Goal: Information Seeking & Learning: Learn about a topic

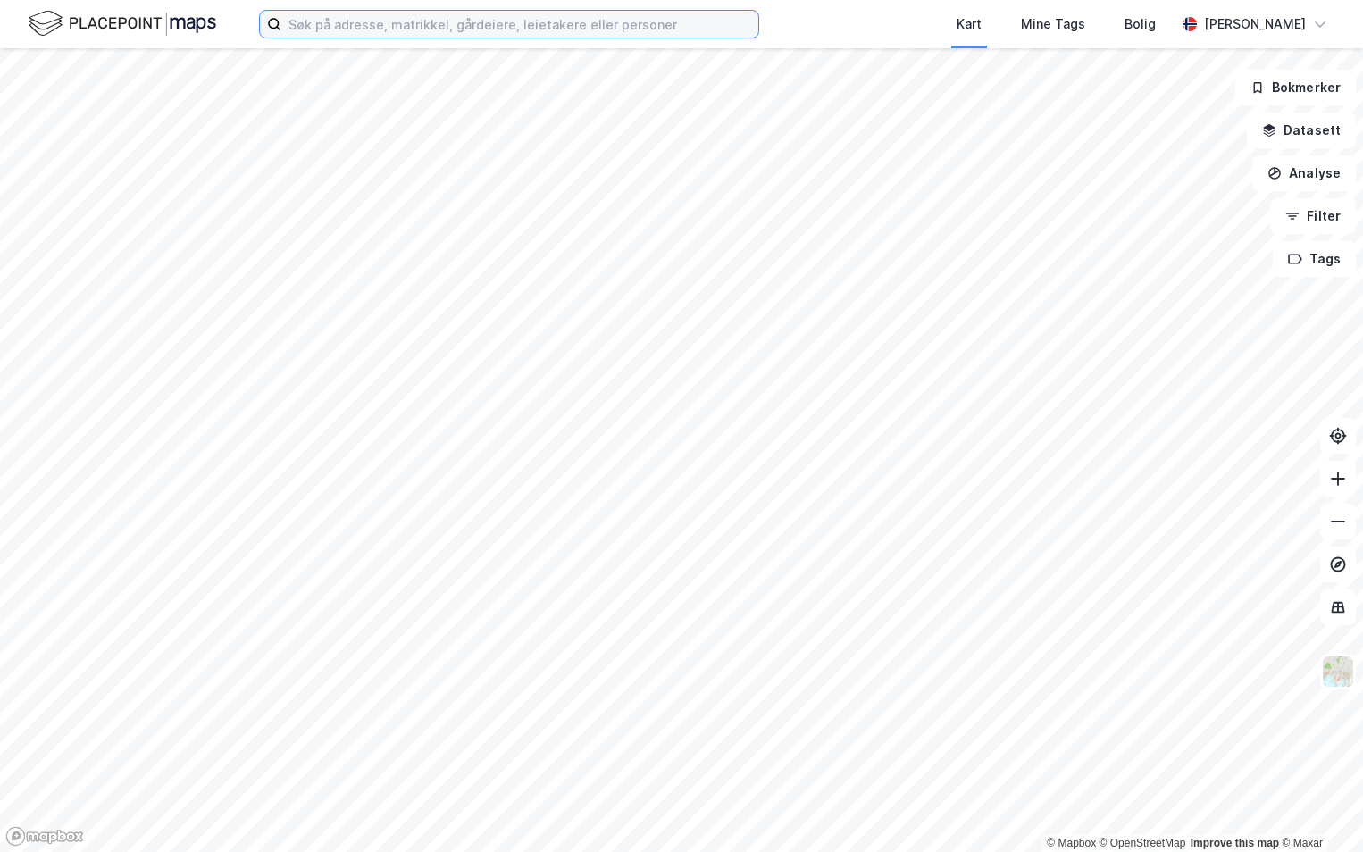
click at [359, 21] on input at bounding box center [519, 24] width 477 height 27
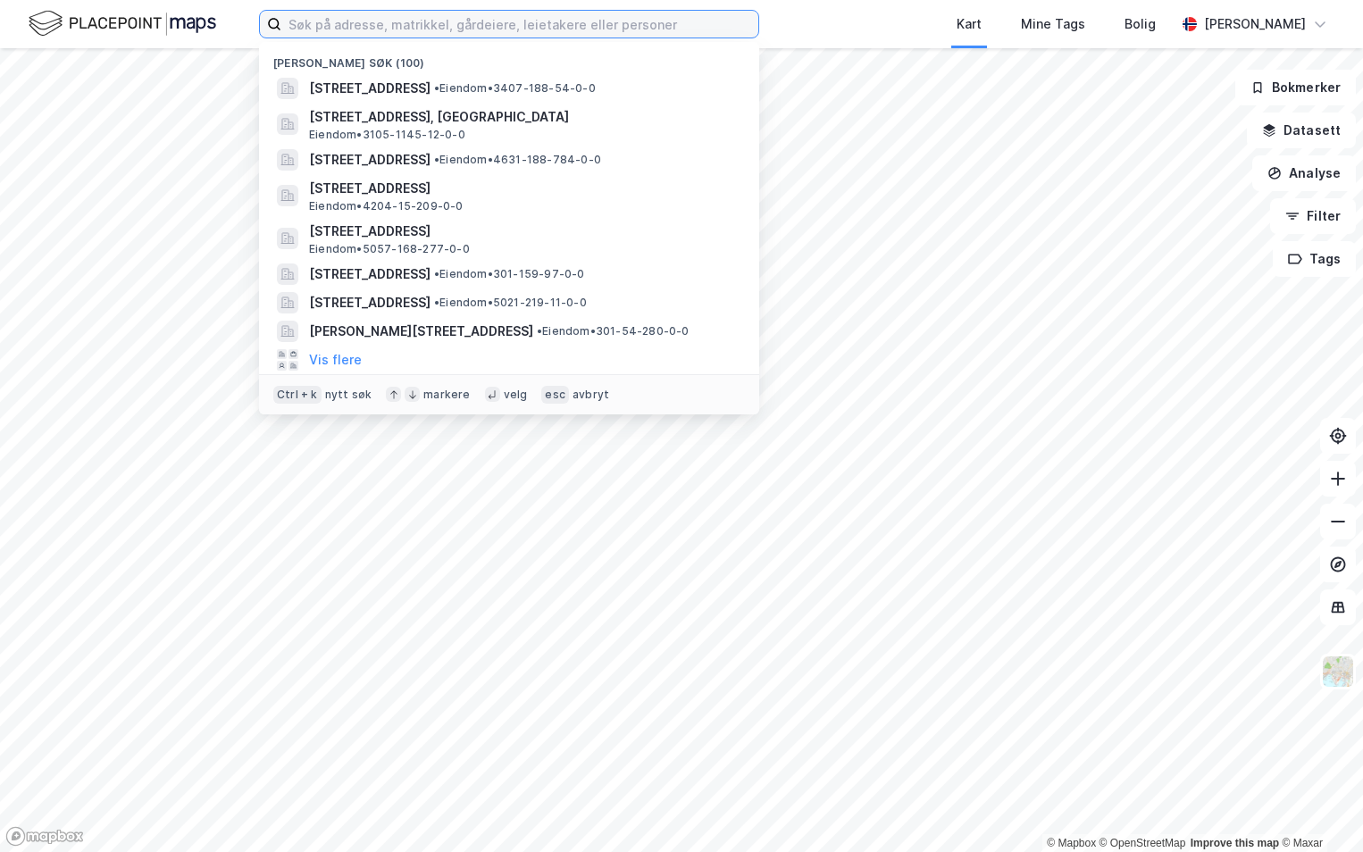
paste input "301-139/172/0/2"
type input "301-139/172/0/2"
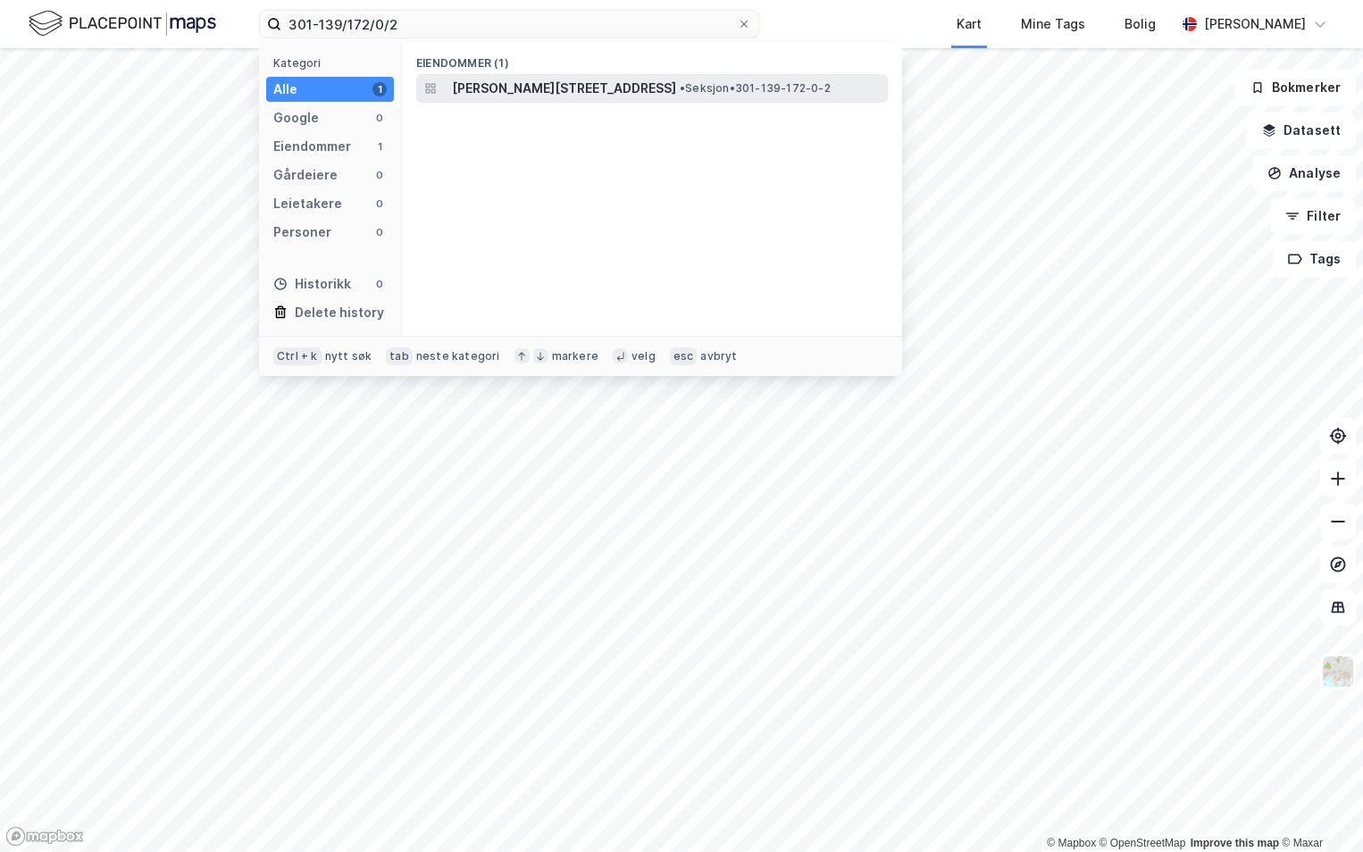
click at [560, 85] on span "[PERSON_NAME][STREET_ADDRESS]" at bounding box center [564, 88] width 224 height 21
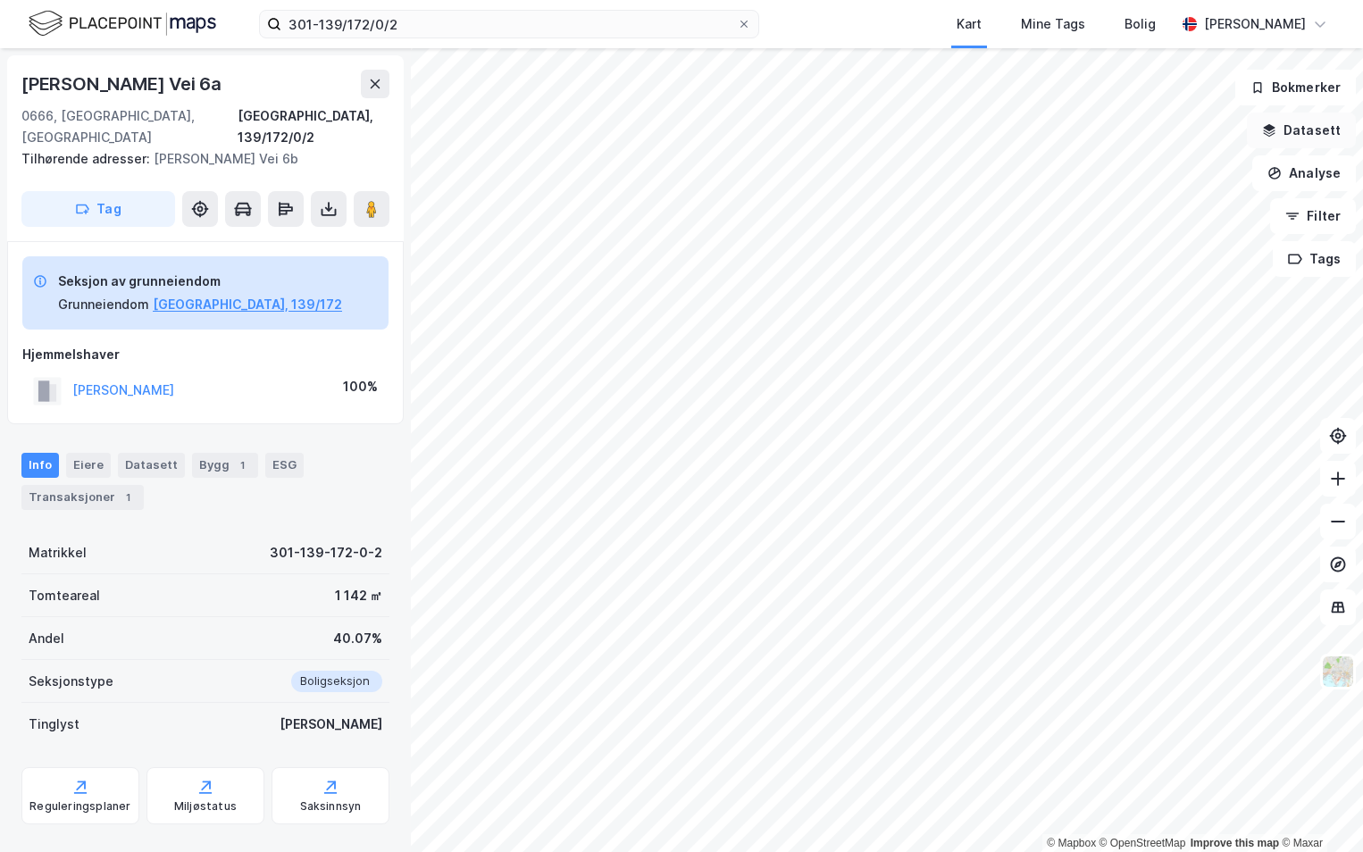
click at [1320, 131] on button "Datasett" at bounding box center [1301, 131] width 109 height 36
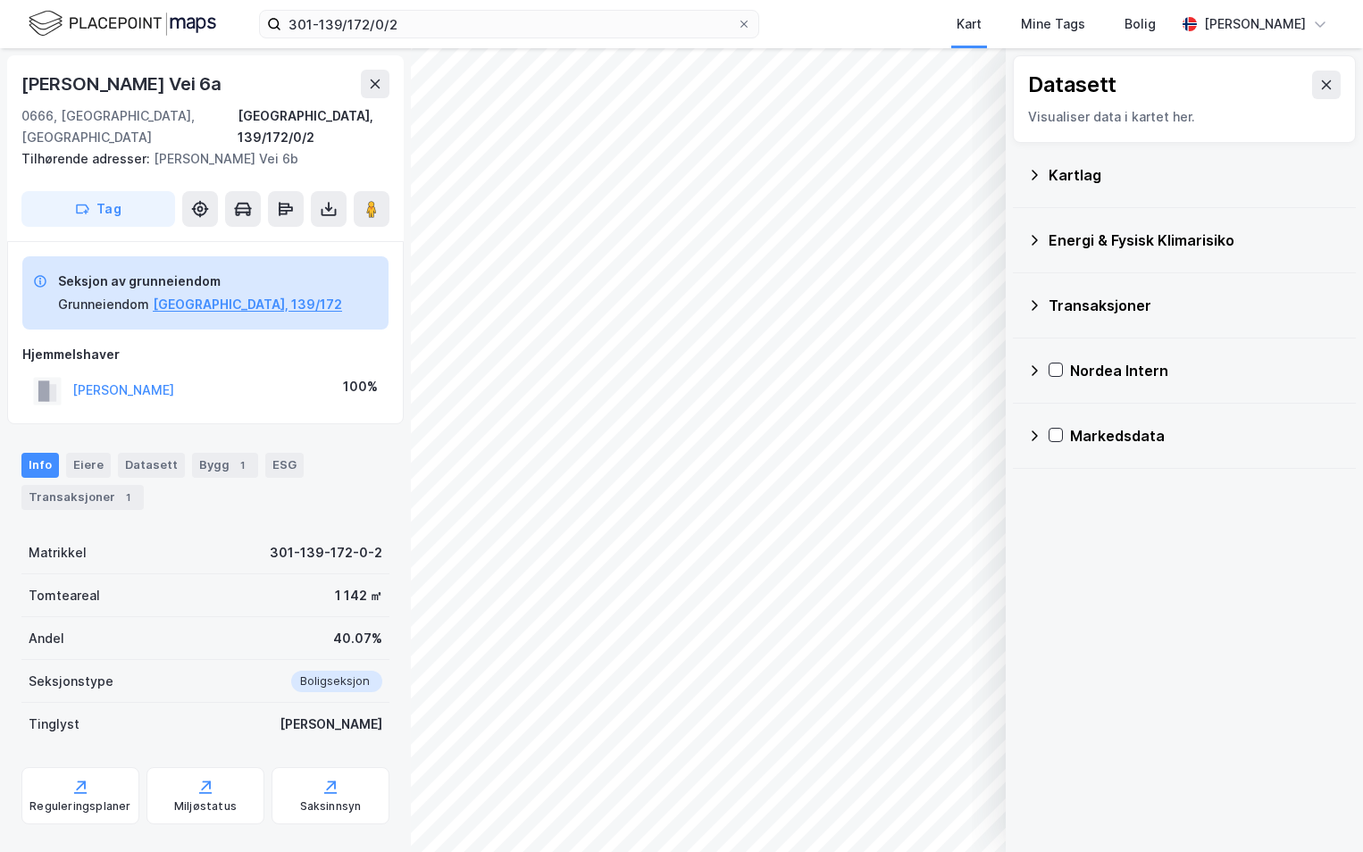
click at [1030, 172] on icon at bounding box center [1034, 175] width 14 height 14
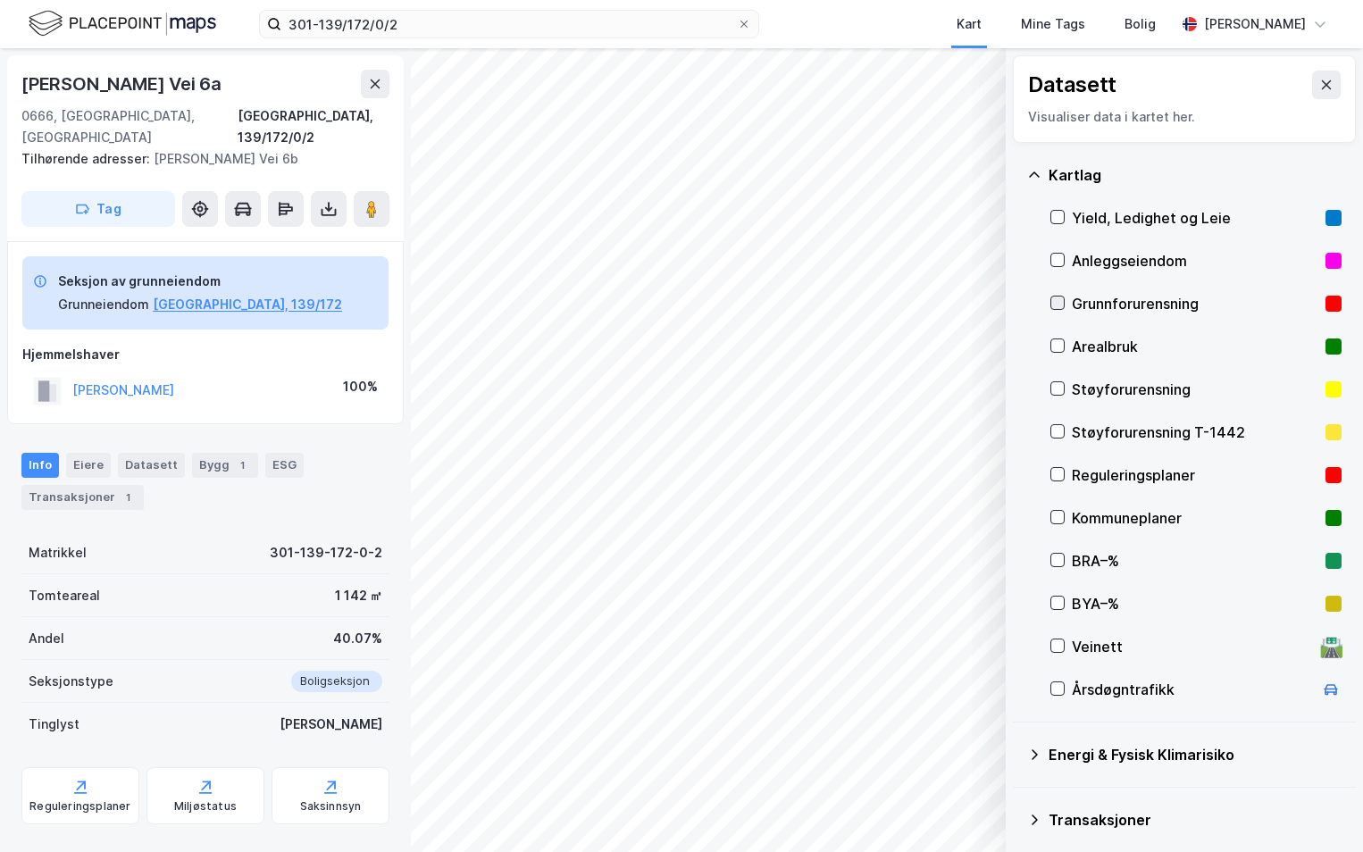
drag, startPoint x: 1054, startPoint y: 306, endPoint x: 1063, endPoint y: 300, distance: 10.4
click at [1055, 306] on icon at bounding box center [1058, 303] width 13 height 13
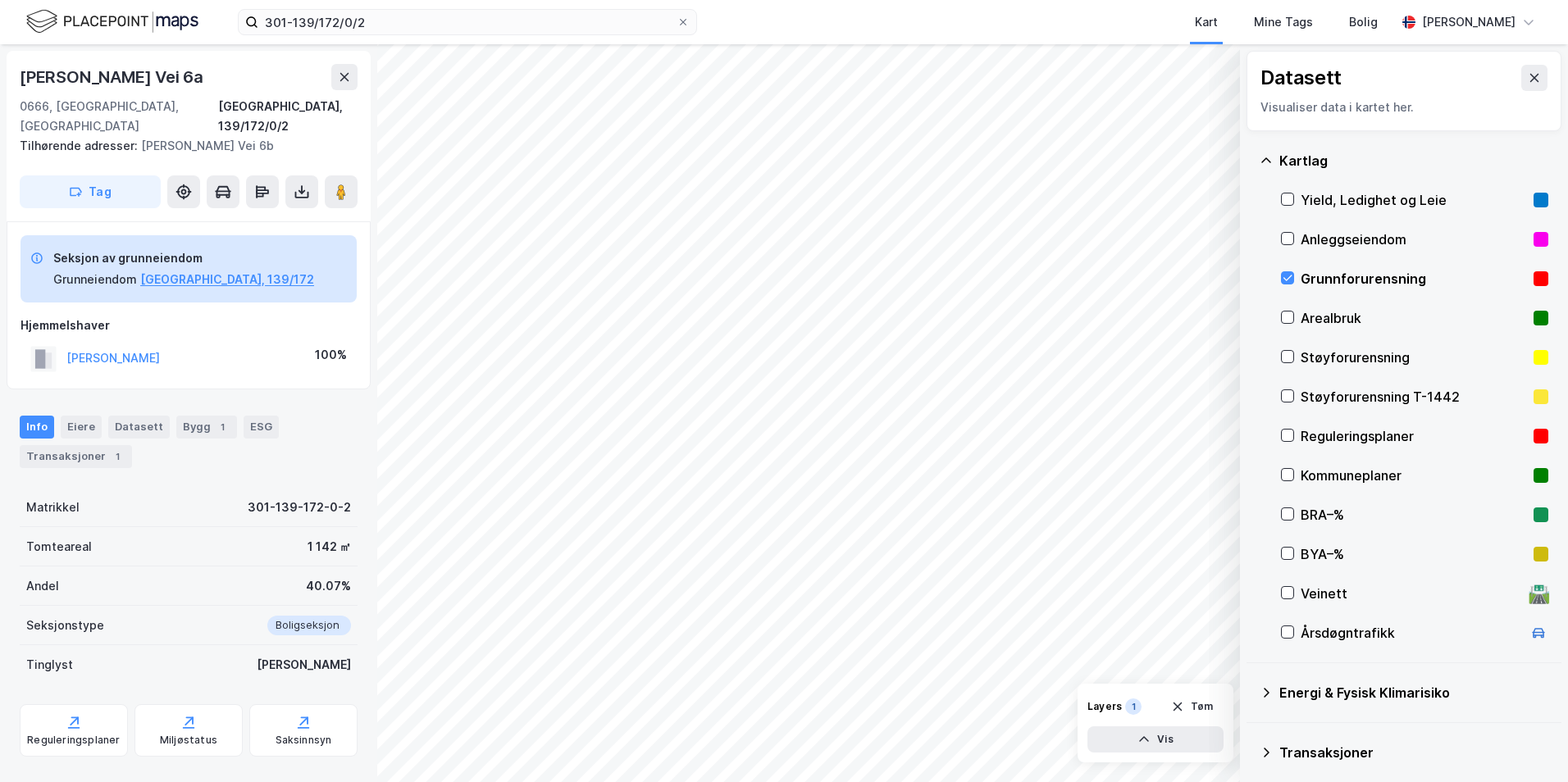
click at [1250, 688] on icon at bounding box center [1266, 693] width 13 height 13
click at [1250, 730] on icon at bounding box center [1307, 732] width 12 height 12
click at [1250, 732] on icon at bounding box center [1288, 732] width 13 height 13
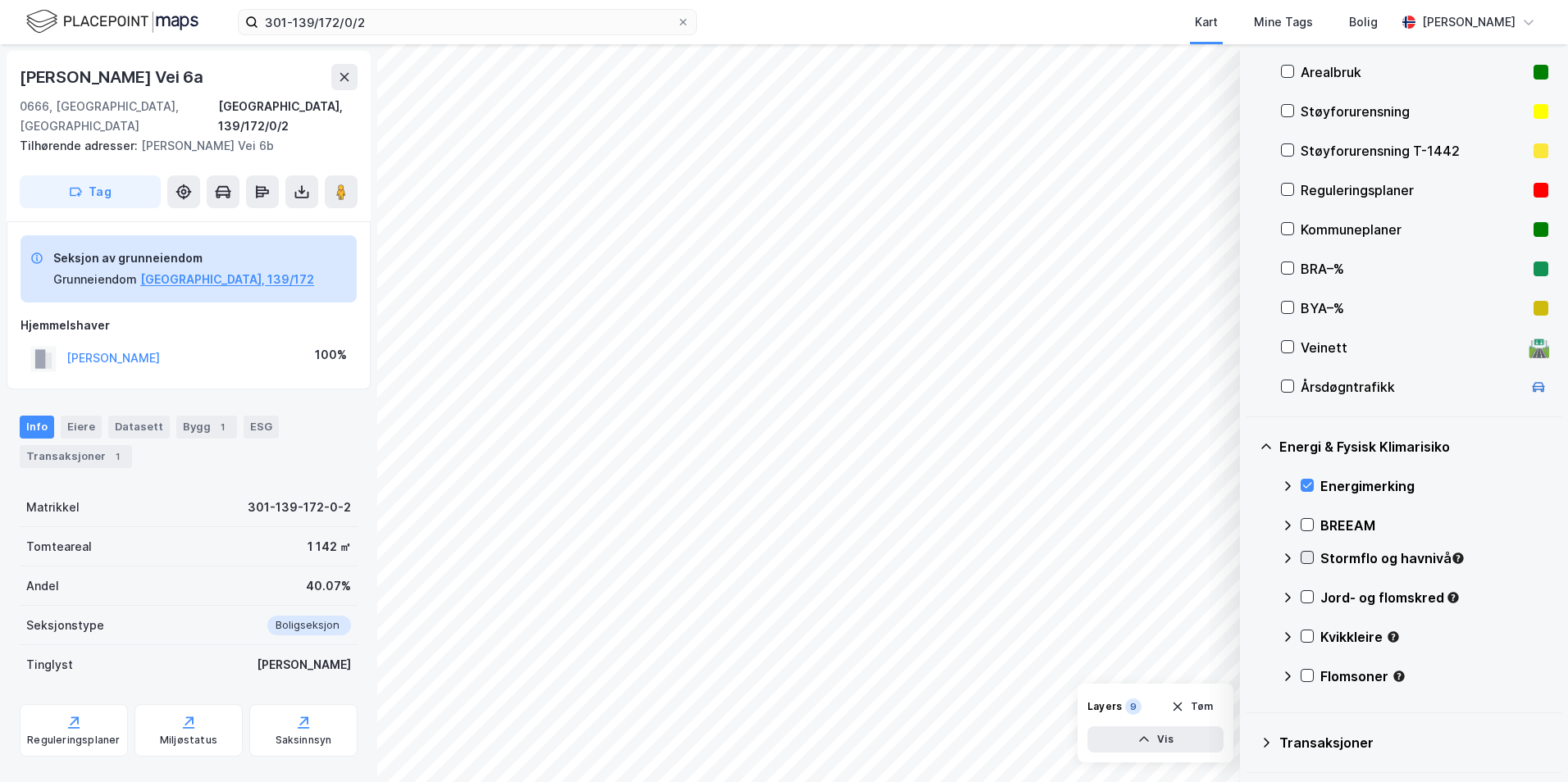
click at [1250, 555] on icon at bounding box center [1307, 557] width 12 height 12
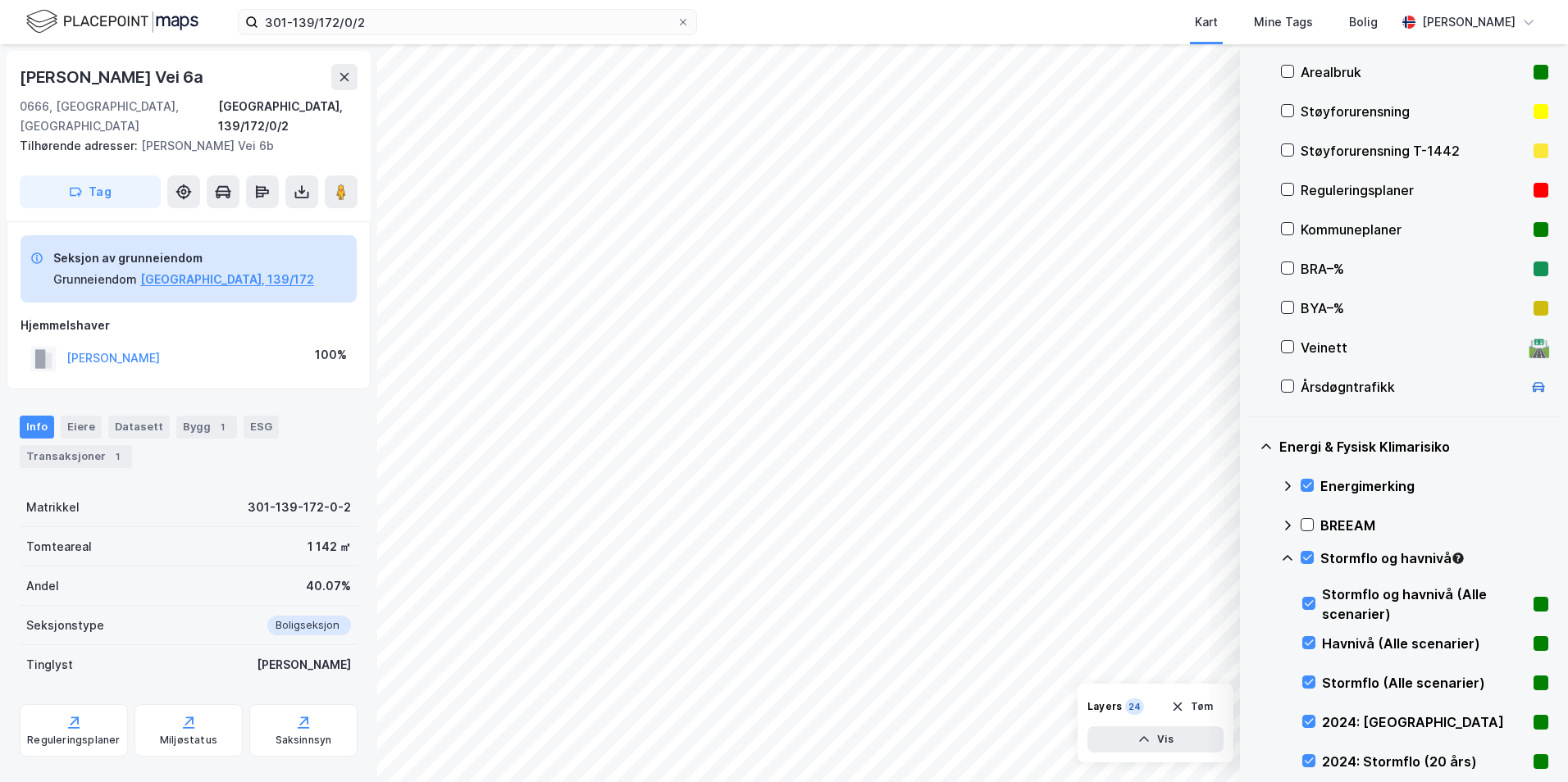
click at [1250, 558] on icon at bounding box center [1288, 558] width 13 height 13
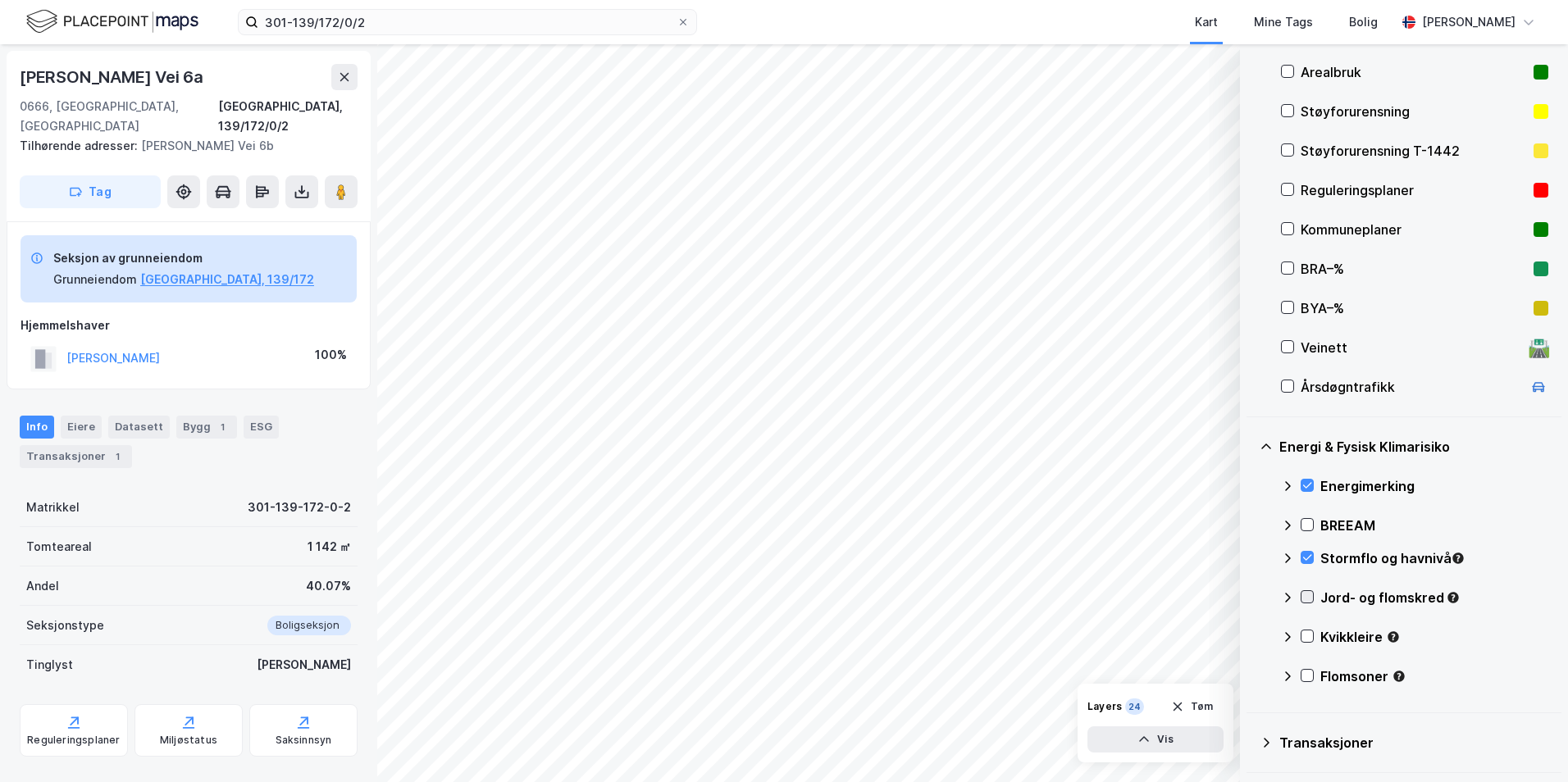
click at [1250, 599] on icon at bounding box center [1308, 598] width 9 height 6
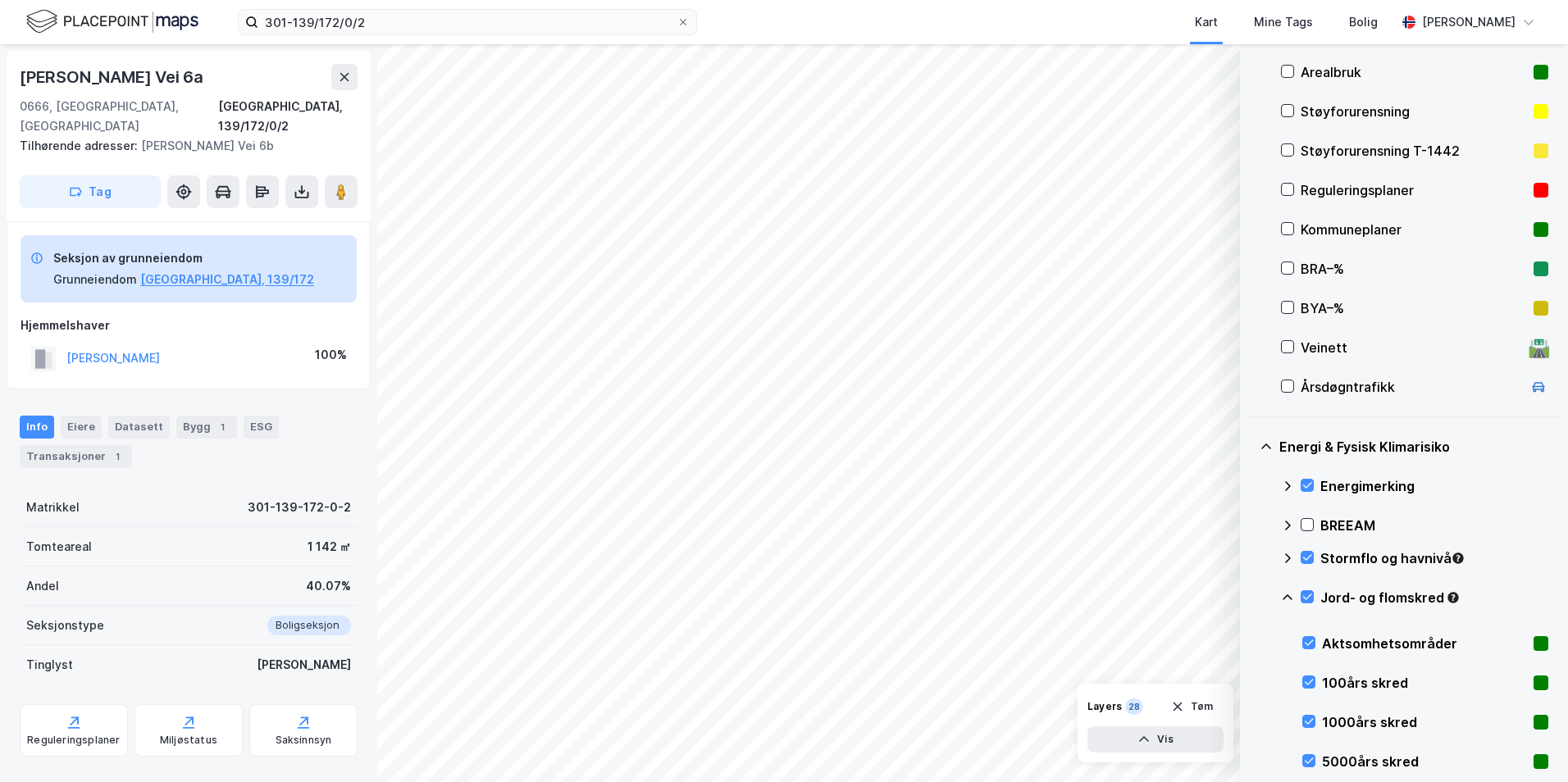
click at [1250, 597] on icon at bounding box center [1288, 598] width 13 height 13
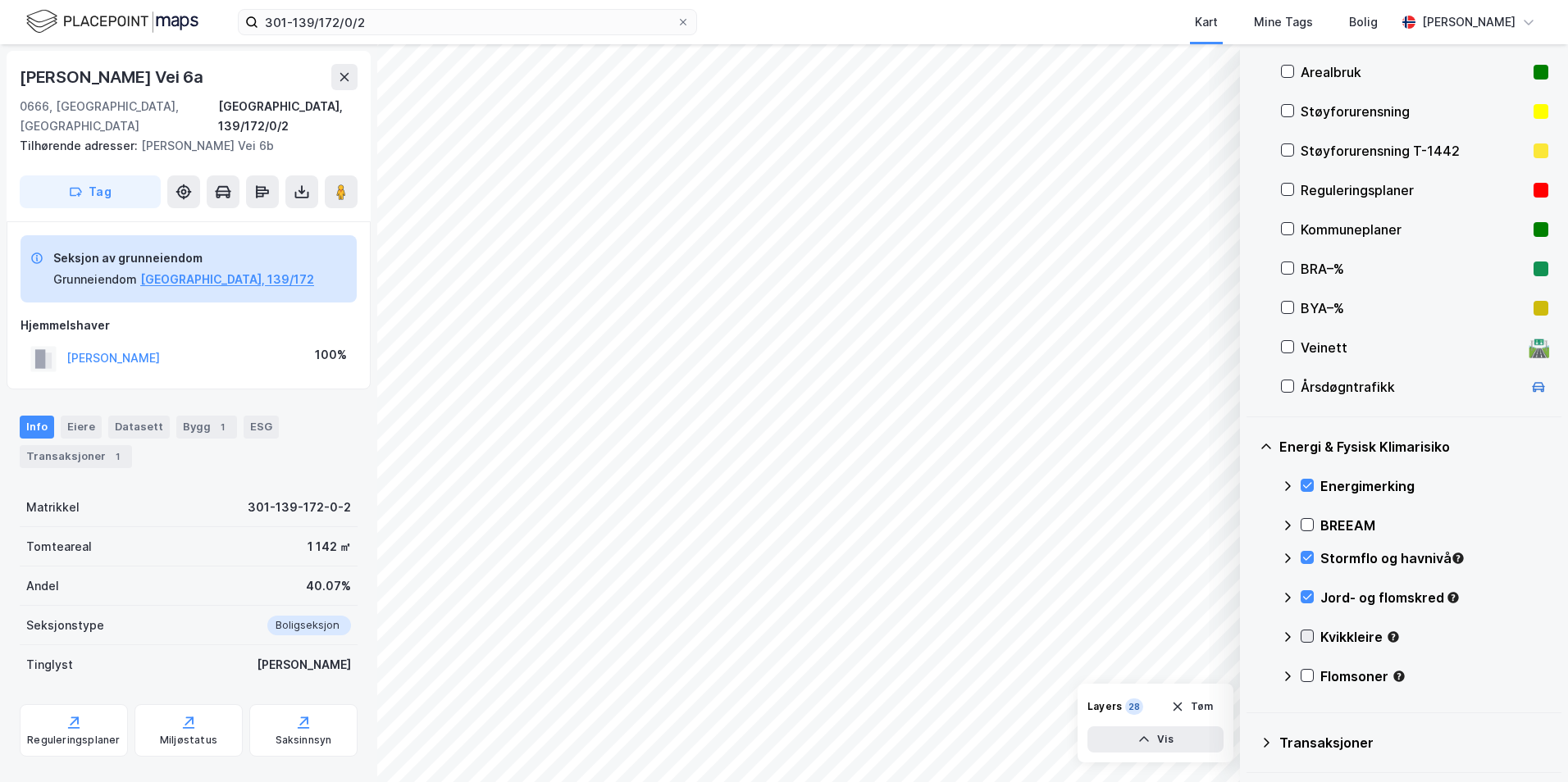
click at [1250, 635] on icon at bounding box center [1307, 636] width 12 height 12
click at [1250, 637] on icon at bounding box center [1288, 637] width 13 height 13
click at [1250, 678] on icon at bounding box center [1308, 676] width 9 height 6
click at [1250, 677] on icon at bounding box center [1288, 676] width 13 height 13
